Goal: Check status: Check status

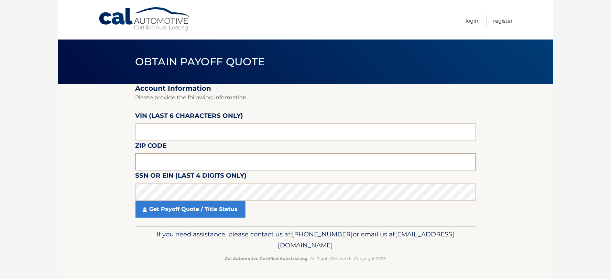
click at [169, 156] on input "text" at bounding box center [305, 161] width 340 height 17
type input "11743"
click at [174, 125] on input "text" at bounding box center [305, 131] width 340 height 17
type input "204158"
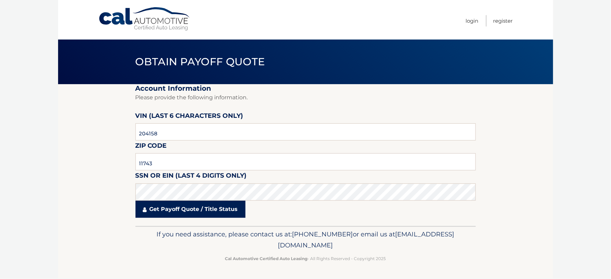
click at [160, 209] on link "Get Payoff Quote / Title Status" at bounding box center [190, 209] width 110 height 17
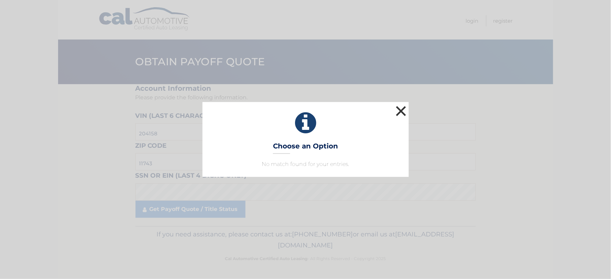
click at [402, 109] on button "×" at bounding box center [401, 111] width 14 height 14
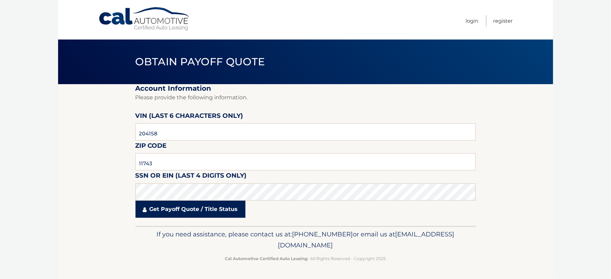
click at [201, 210] on link "Get Payoff Quote / Title Status" at bounding box center [190, 209] width 110 height 17
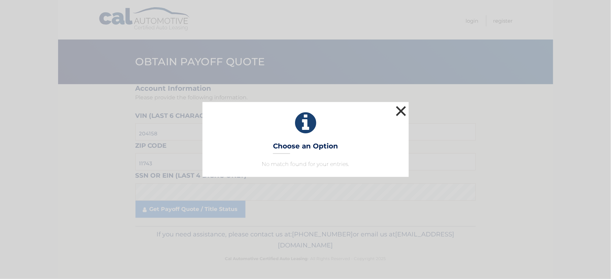
click at [403, 110] on button "×" at bounding box center [401, 111] width 14 height 14
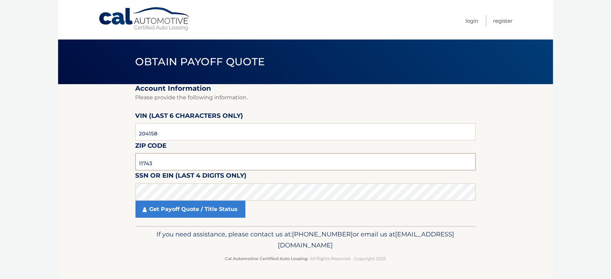
click at [199, 159] on input "11743" at bounding box center [305, 161] width 340 height 17
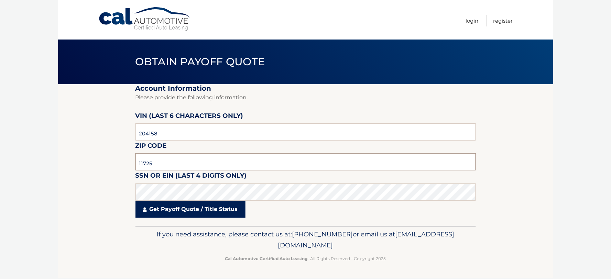
type input "11725"
click at [231, 212] on link "Get Payoff Quote / Title Status" at bounding box center [190, 209] width 110 height 17
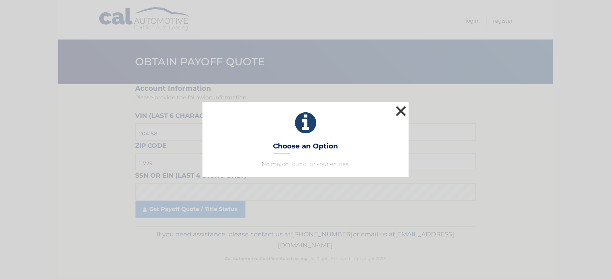
click at [400, 113] on button "×" at bounding box center [401, 111] width 14 height 14
